Goal: Navigation & Orientation: Find specific page/section

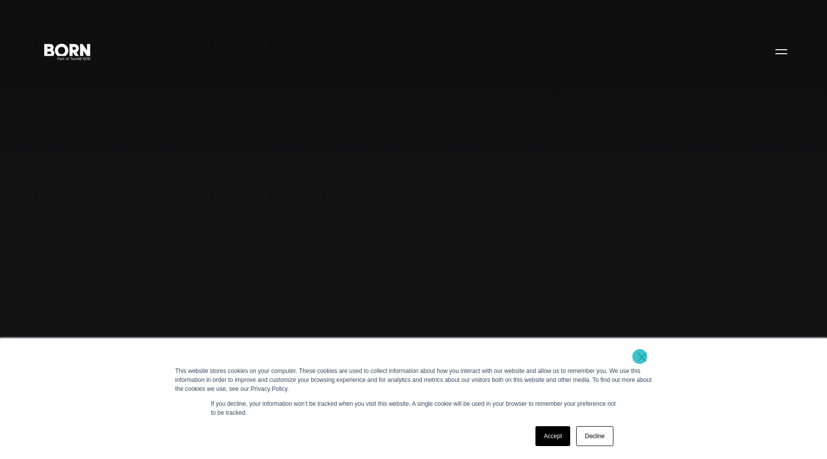
click at [640, 356] on link "×" at bounding box center [643, 356] width 12 height 9
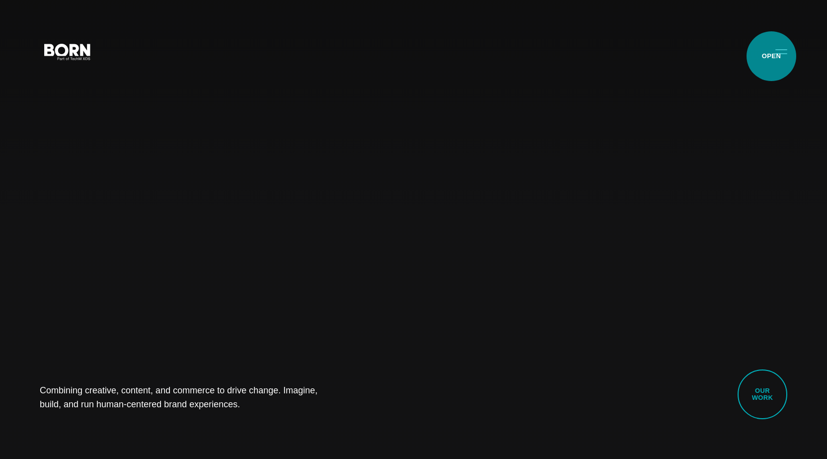
click at [778, 51] on button "Primary Menu" at bounding box center [782, 51] width 24 height 21
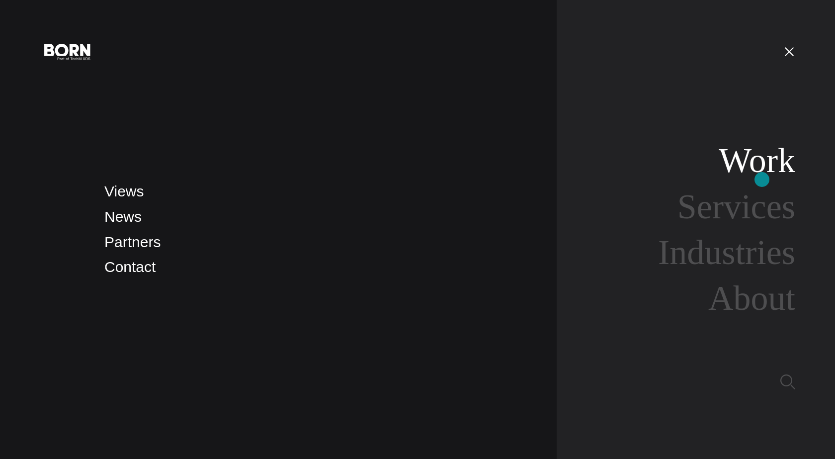
click at [762, 179] on link "Work" at bounding box center [757, 160] width 77 height 38
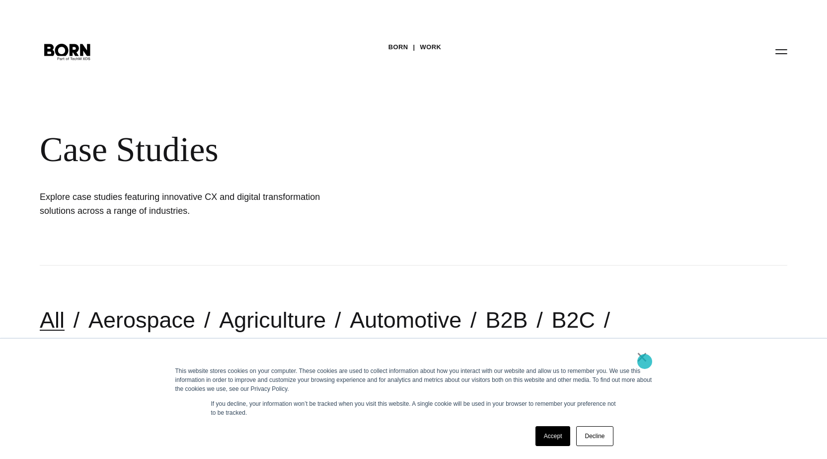
click at [645, 361] on link "×" at bounding box center [643, 356] width 12 height 9
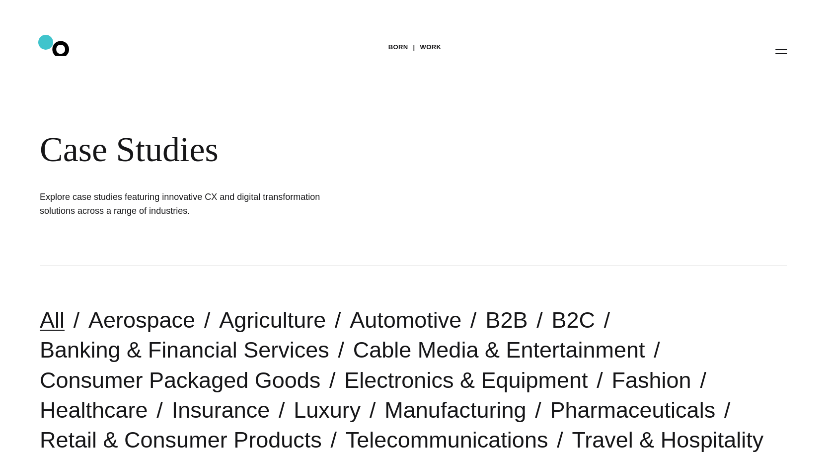
click at [46, 42] on icon ".st0{display:none;} .st1{display:inline;} .st2{font-family:'HelveticaNeue-Mediu…" at bounding box center [68, 51] width 64 height 26
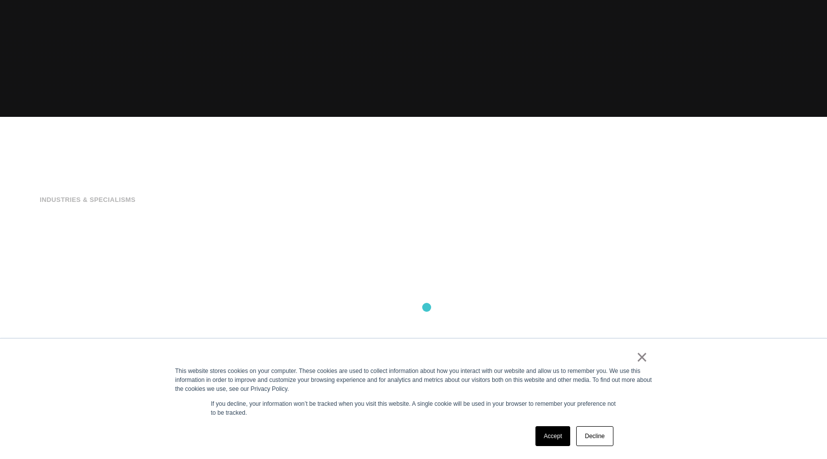
scroll to position [348, 0]
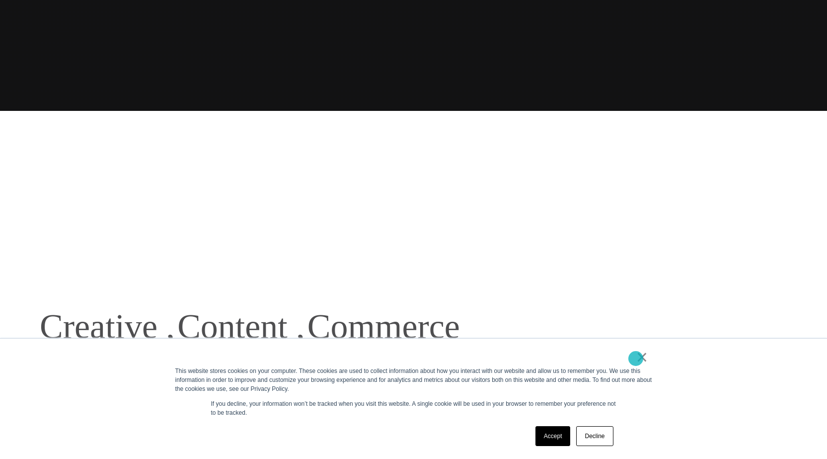
click at [637, 358] on link "×" at bounding box center [643, 356] width 12 height 9
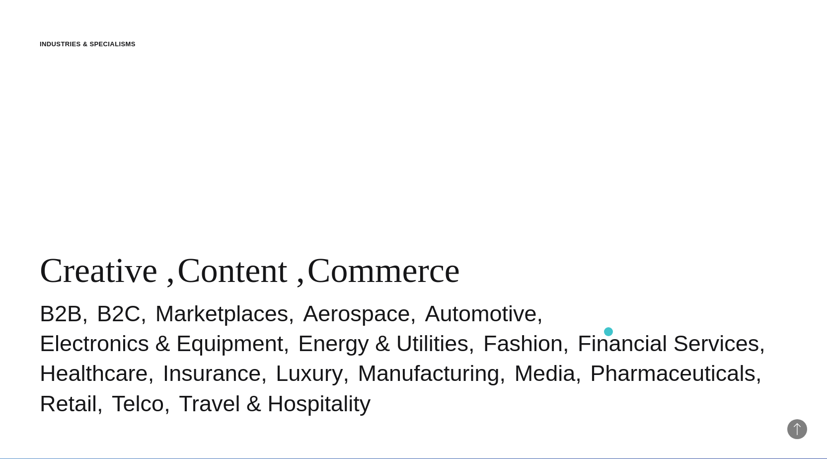
scroll to position [547, 0]
